Goal: Information Seeking & Learning: Learn about a topic

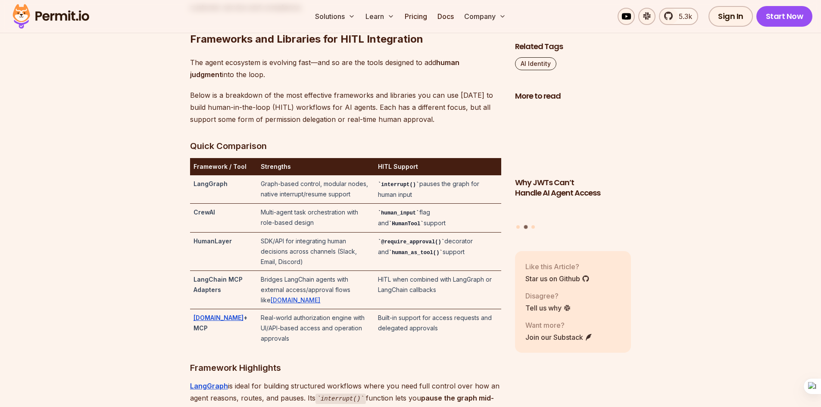
scroll to position [1767, 0]
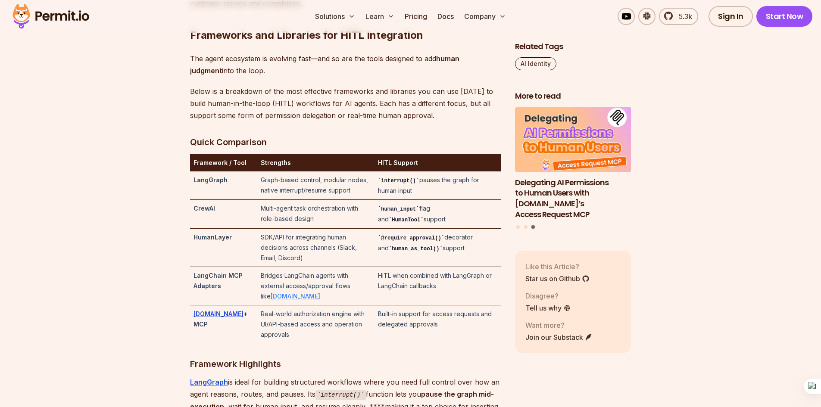
click at [320, 300] on link "Permit.io" at bounding box center [296, 296] width 50 height 7
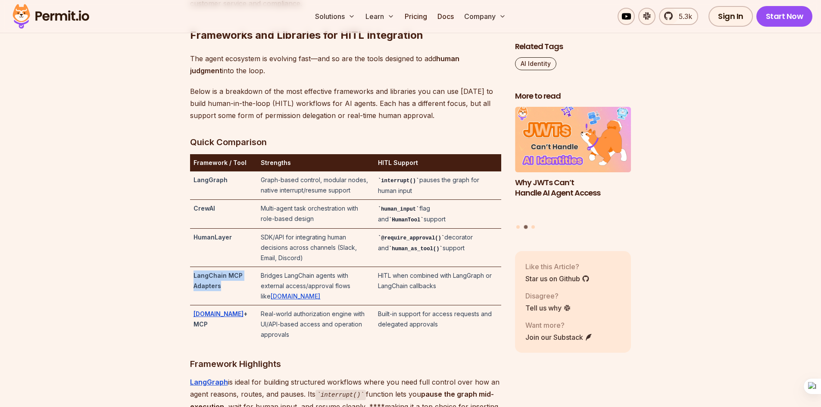
drag, startPoint x: 224, startPoint y: 299, endPoint x: 192, endPoint y: 289, distance: 33.4
click at [192, 289] on td "LangChain MCP Adapters" at bounding box center [224, 286] width 68 height 38
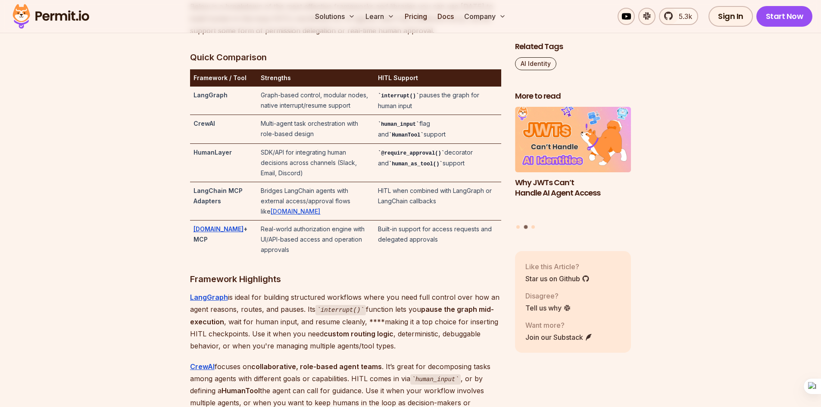
scroll to position [1853, 0]
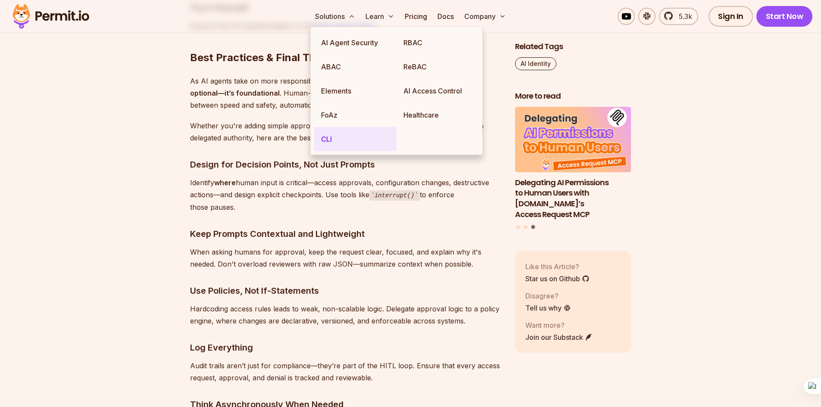
scroll to position [4267, 0]
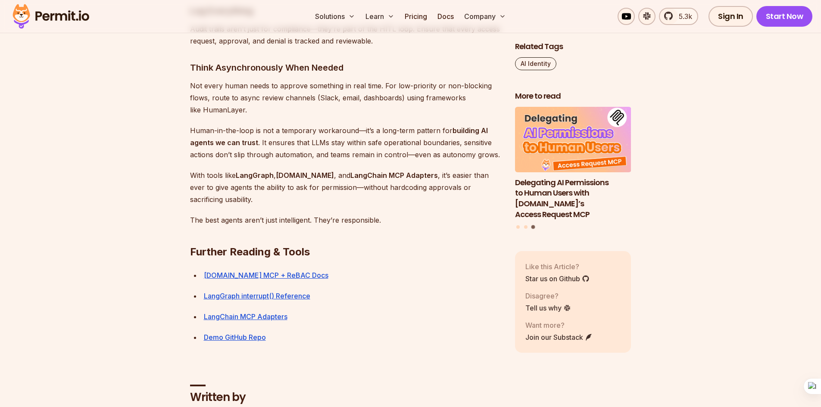
scroll to position [4655, 0]
